Goal: Information Seeking & Learning: Check status

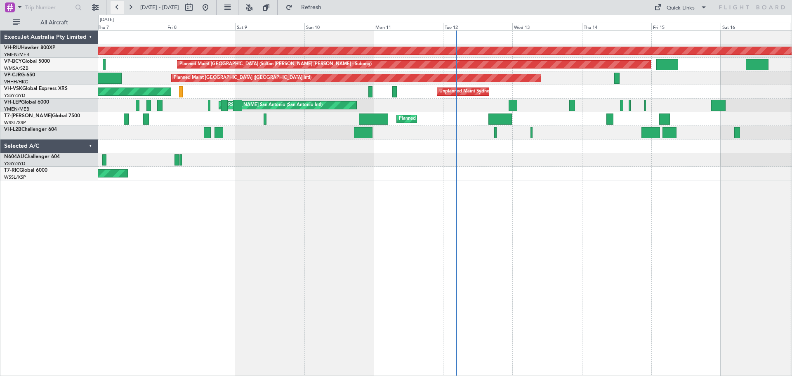
click at [118, 8] on button at bounding box center [117, 7] width 13 height 13
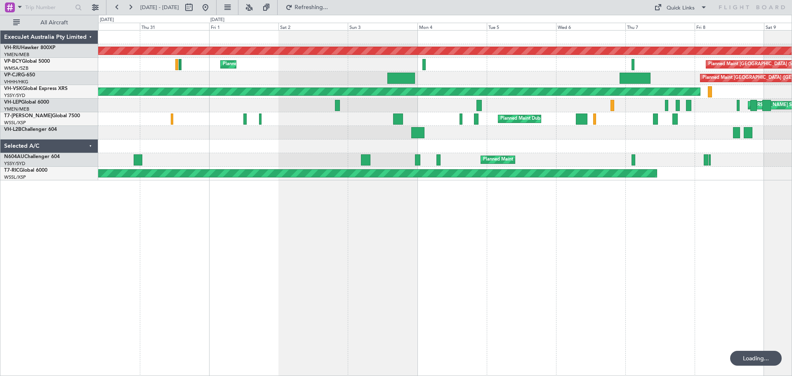
click at [319, 195] on div "Planned Maint [GEOGRAPHIC_DATA] ([GEOGRAPHIC_DATA]) Planned Maint [GEOGRAPHIC_D…" at bounding box center [445, 203] width 694 height 346
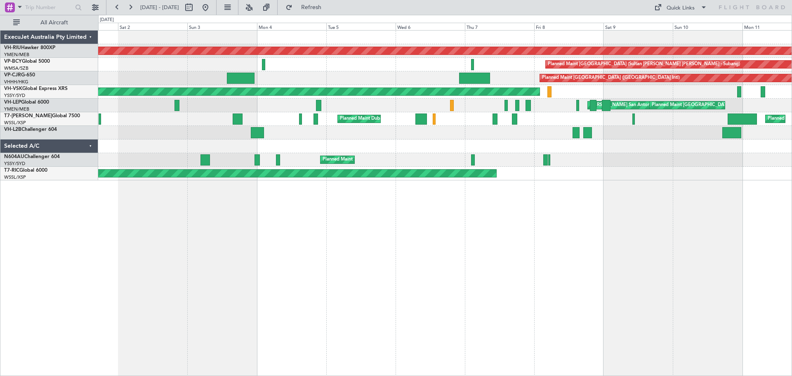
click at [265, 201] on div "Planned Maint [GEOGRAPHIC_DATA] ([GEOGRAPHIC_DATA]) Planned Maint [GEOGRAPHIC_D…" at bounding box center [445, 203] width 694 height 346
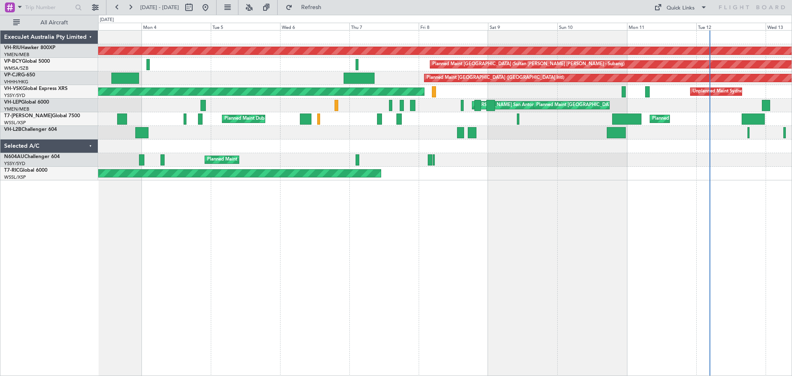
click at [355, 246] on div "Planned Maint [GEOGRAPHIC_DATA] ([GEOGRAPHIC_DATA]) Planned Maint [GEOGRAPHIC_D…" at bounding box center [445, 203] width 694 height 346
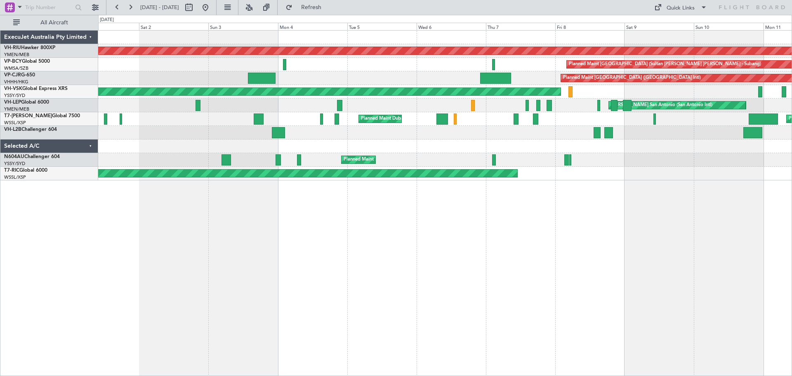
click at [318, 211] on div "Planned Maint [GEOGRAPHIC_DATA] ([GEOGRAPHIC_DATA]) Planned Maint [GEOGRAPHIC_D…" at bounding box center [445, 203] width 694 height 346
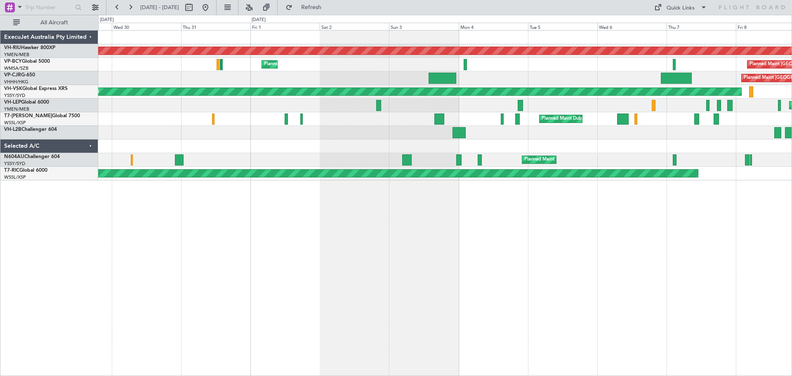
click at [363, 200] on div "Planned Maint [GEOGRAPHIC_DATA] ([GEOGRAPHIC_DATA]) Planned Maint [GEOGRAPHIC_D…" at bounding box center [445, 203] width 694 height 346
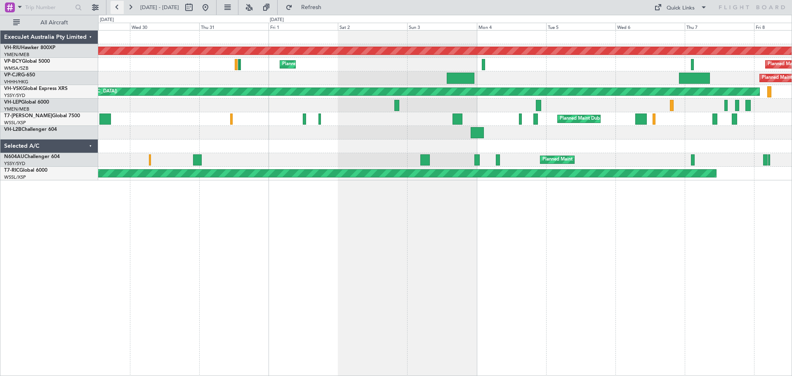
click at [116, 8] on button at bounding box center [117, 7] width 13 height 13
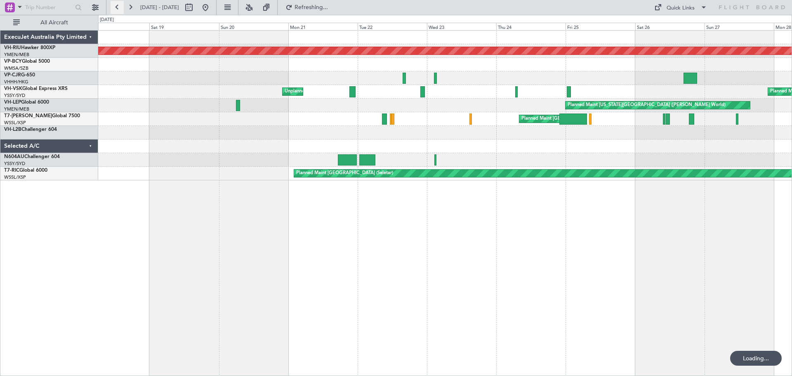
click at [116, 8] on button at bounding box center [117, 7] width 13 height 13
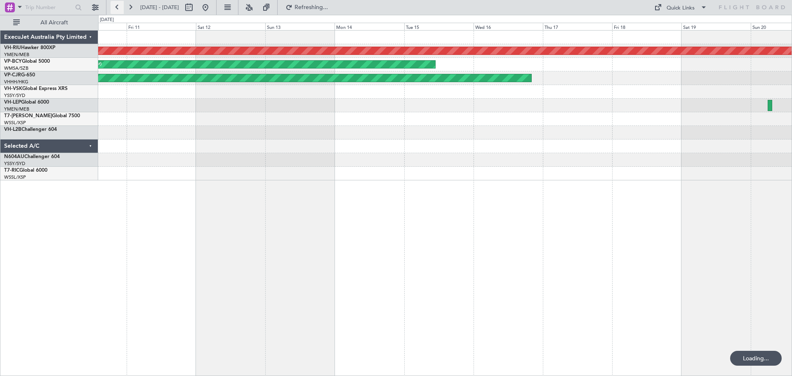
click at [116, 8] on button at bounding box center [117, 7] width 13 height 13
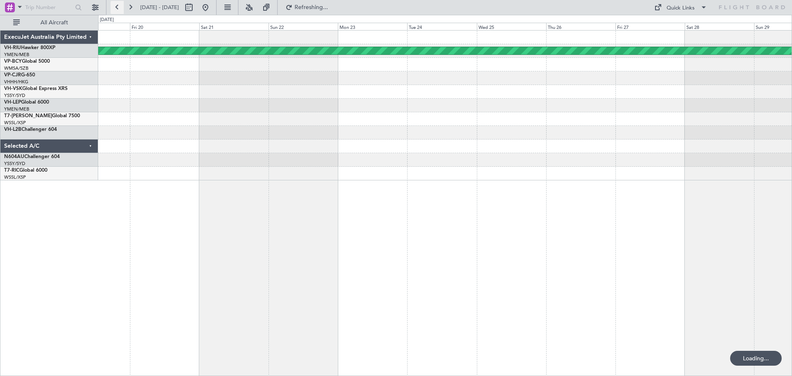
click at [116, 8] on button at bounding box center [117, 7] width 13 height 13
click at [116, 9] on button at bounding box center [117, 7] width 13 height 13
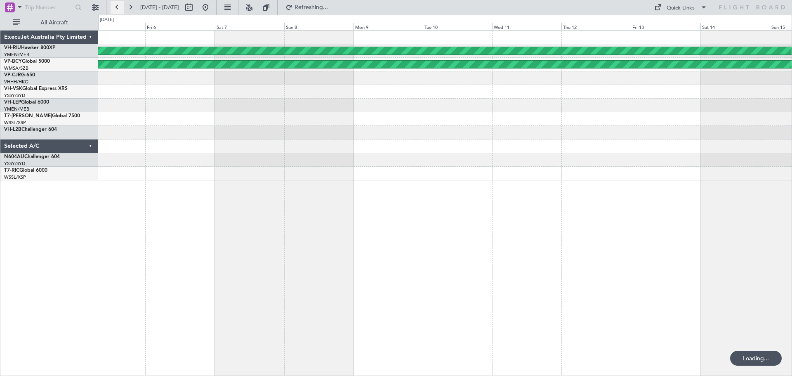
click at [116, 9] on button at bounding box center [117, 7] width 13 height 13
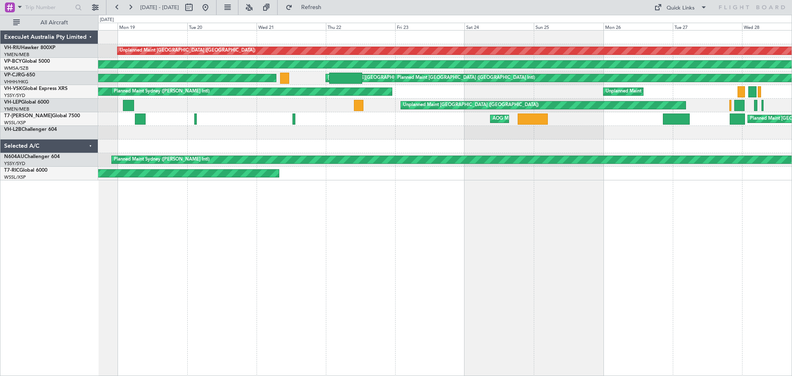
click at [651, 269] on div "Unplanned Maint [GEOGRAPHIC_DATA] ([GEOGRAPHIC_DATA]) No Crew A/C Unavailable P…" at bounding box center [445, 203] width 694 height 346
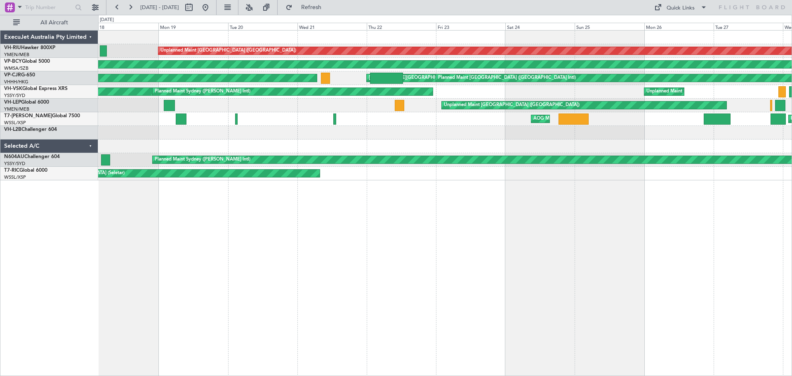
click at [490, 263] on div "Unplanned Maint [GEOGRAPHIC_DATA] ([GEOGRAPHIC_DATA]) No Crew Planned Maint [GE…" at bounding box center [445, 203] width 694 height 346
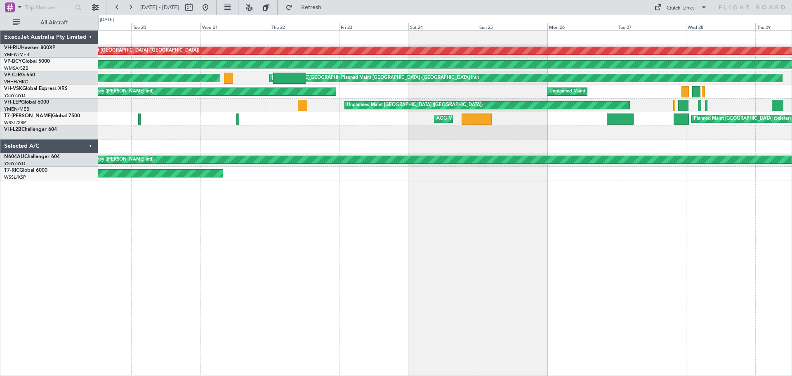
click at [464, 193] on div "Unplanned Maint [GEOGRAPHIC_DATA] ([GEOGRAPHIC_DATA]) No Crew A/C Unavailable P…" at bounding box center [445, 203] width 694 height 346
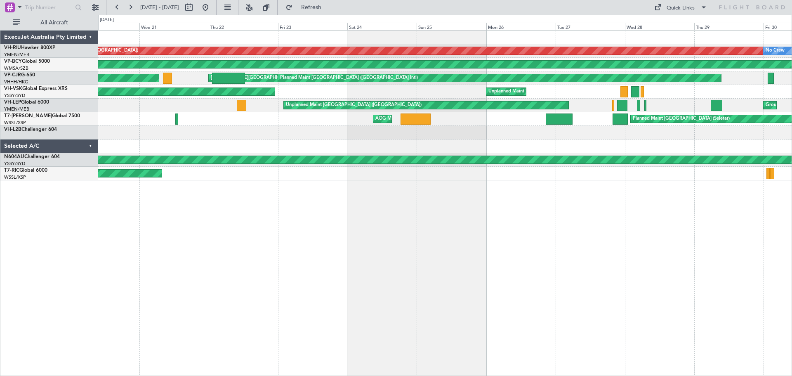
click at [217, 131] on div "Unplanned Maint [GEOGRAPHIC_DATA] ([GEOGRAPHIC_DATA]) No Crew A/C Unavailable P…" at bounding box center [445, 203] width 694 height 346
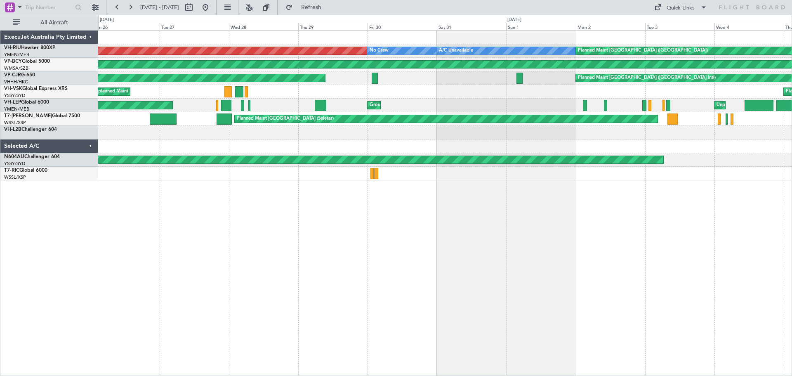
click at [293, 131] on div "Unplanned Maint [GEOGRAPHIC_DATA] ([GEOGRAPHIC_DATA]) No Crew A/C Unavailable P…" at bounding box center [444, 106] width 693 height 150
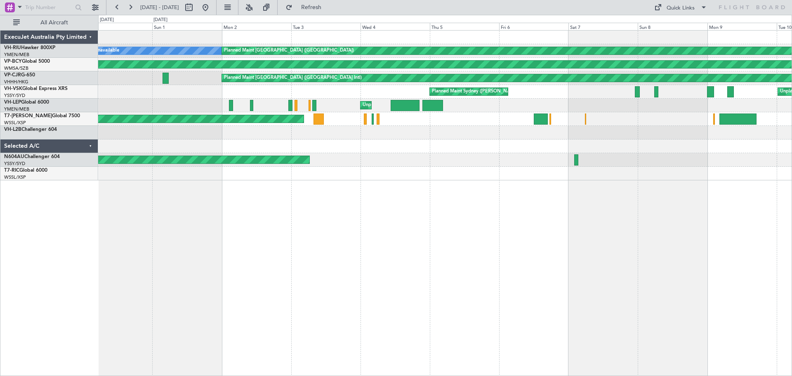
click at [329, 118] on div "Unplanned Maint [GEOGRAPHIC_DATA] ([GEOGRAPHIC_DATA]) A/C Unavailable Planned M…" at bounding box center [444, 106] width 693 height 150
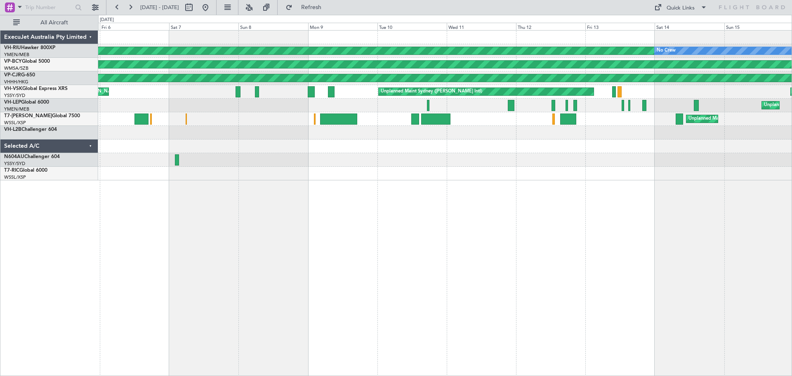
click at [325, 106] on div "Planned Maint [GEOGRAPHIC_DATA] ([GEOGRAPHIC_DATA]) No Crew Planned Maint [GEOG…" at bounding box center [444, 106] width 693 height 150
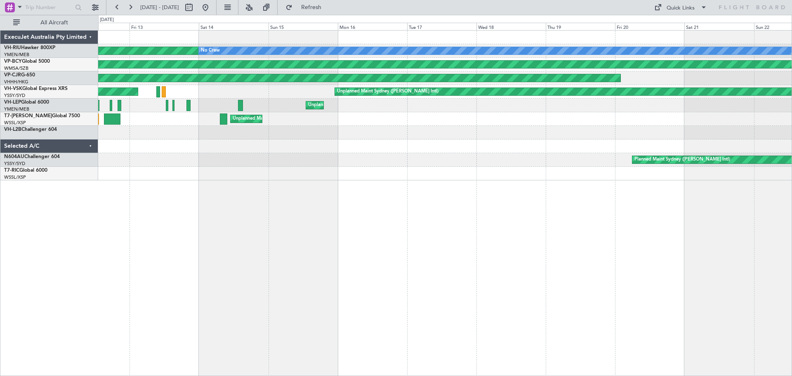
click at [324, 117] on div "Planned Maint [GEOGRAPHIC_DATA] ([GEOGRAPHIC_DATA]) No Crew Planned Maint [GEOG…" at bounding box center [444, 106] width 693 height 150
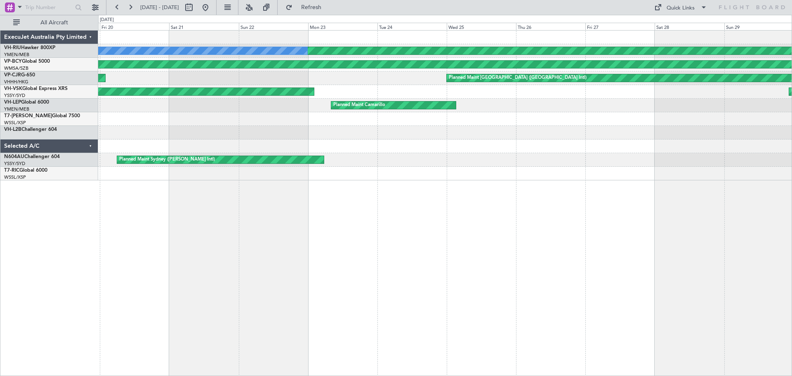
click at [219, 100] on div "Planned Maint [GEOGRAPHIC_DATA] ([GEOGRAPHIC_DATA]) No Crew Planned Maint [GEOG…" at bounding box center [444, 106] width 693 height 150
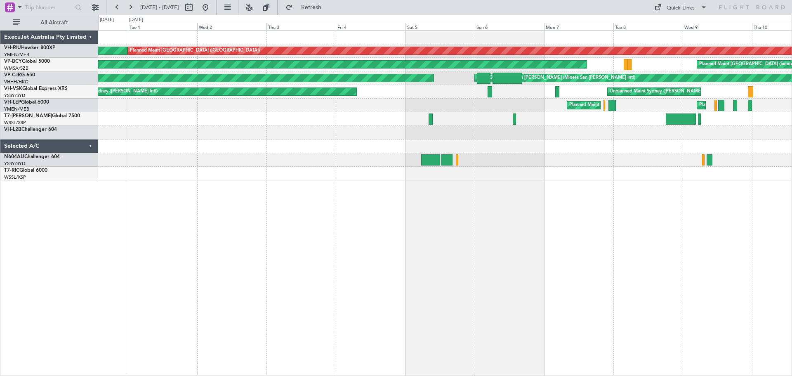
click at [169, 75] on div "Planned Maint [GEOGRAPHIC_DATA] ([GEOGRAPHIC_DATA]) Planned Maint [GEOGRAPHIC_D…" at bounding box center [444, 106] width 693 height 150
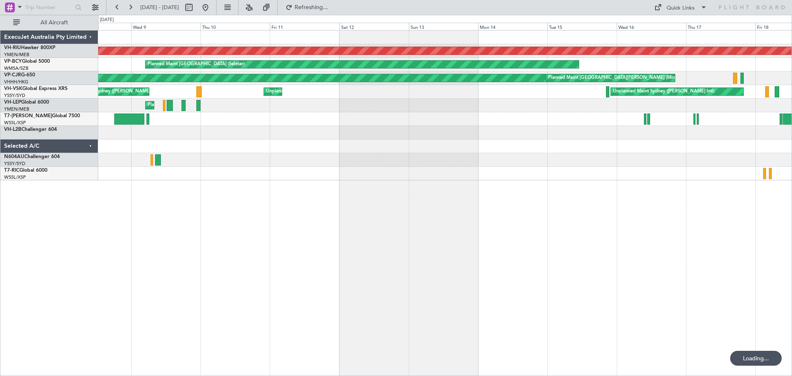
click at [181, 160] on div "Planned Maint [GEOGRAPHIC_DATA] ([GEOGRAPHIC_DATA]) Planned Maint [GEOGRAPHIC_D…" at bounding box center [445, 203] width 694 height 346
click at [345, 163] on div "Planned Maint [GEOGRAPHIC_DATA] ([GEOGRAPHIC_DATA]) Planned Maint [GEOGRAPHIC_D…" at bounding box center [445, 203] width 694 height 346
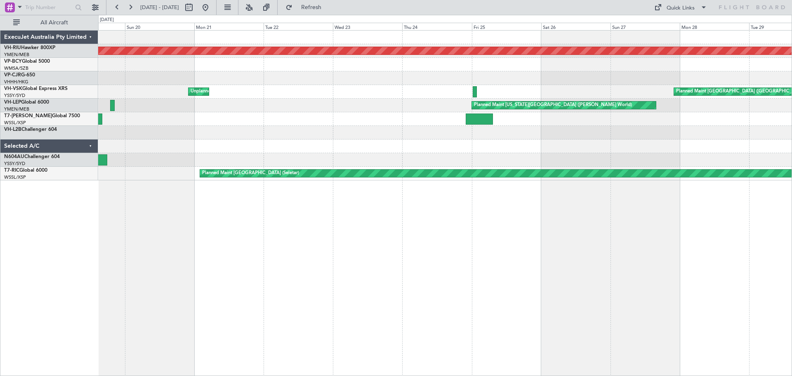
click at [196, 124] on div "Planned Maint [GEOGRAPHIC_DATA] ([GEOGRAPHIC_DATA]) Unplanned Maint Sydney ([PE…" at bounding box center [445, 203] width 694 height 346
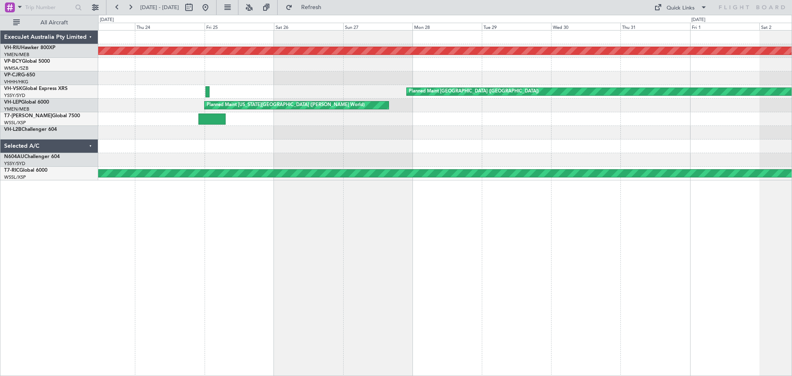
click at [251, 129] on div "Planned Maint [GEOGRAPHIC_DATA] ([GEOGRAPHIC_DATA]) Planned Maint [GEOGRAPHIC_D…" at bounding box center [445, 203] width 694 height 346
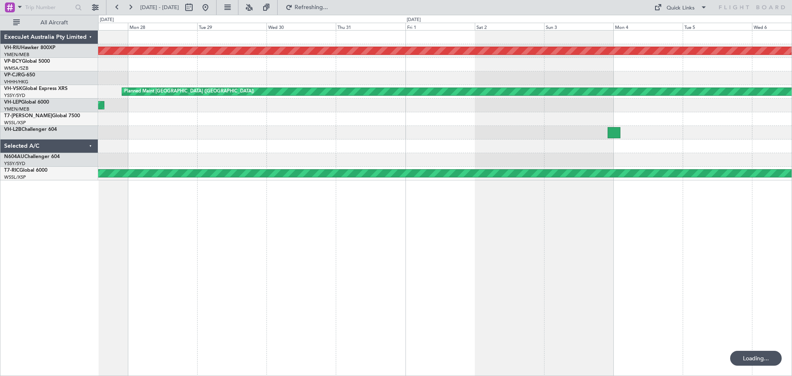
click at [544, 188] on div "Planned Maint [GEOGRAPHIC_DATA] ([GEOGRAPHIC_DATA]) Planned Maint [GEOGRAPHIC_D…" at bounding box center [445, 203] width 694 height 346
